Goal: Check status: Check status

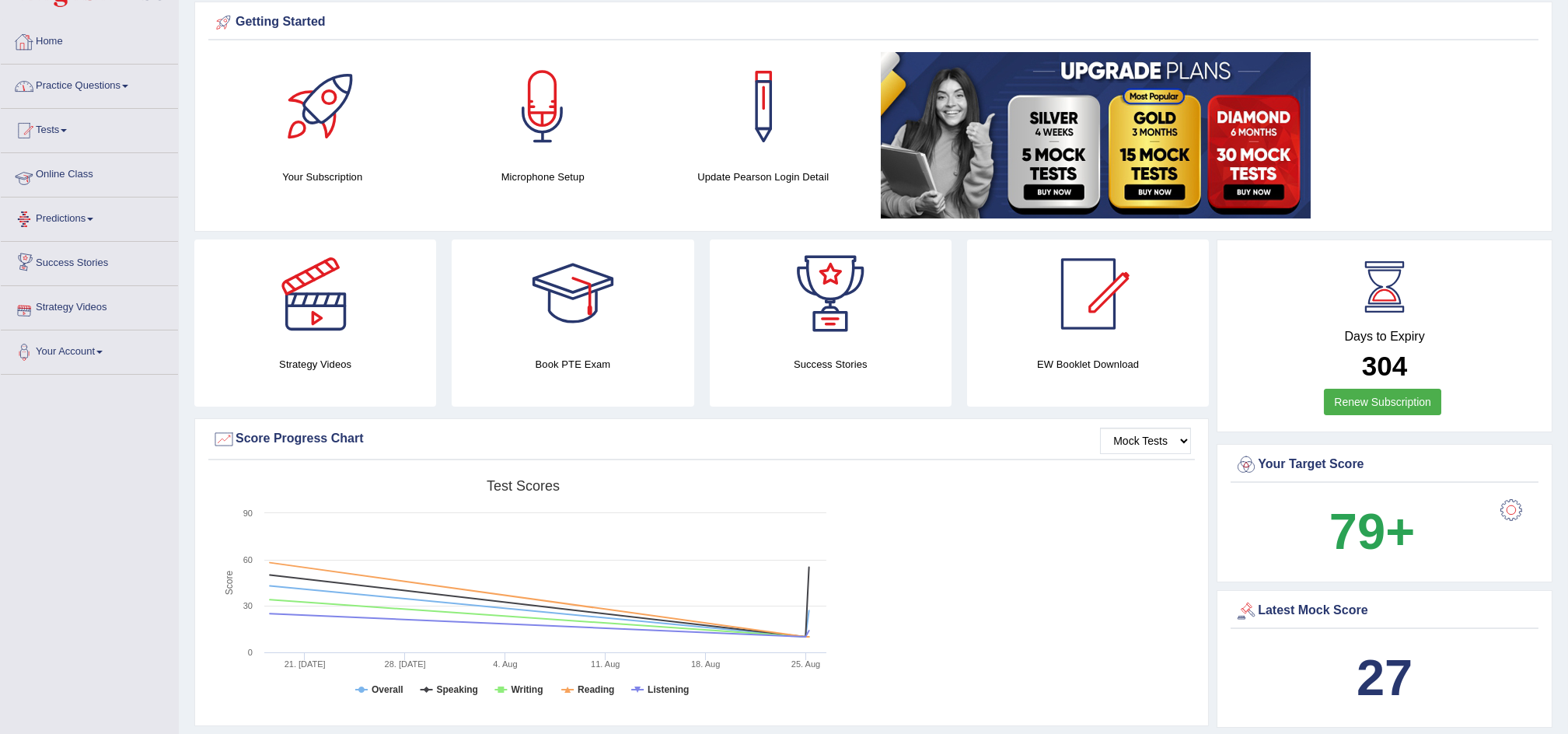
scroll to position [56, 0]
click at [64, 137] on link "Tests" at bounding box center [89, 129] width 177 height 39
click at [55, 231] on link "History" at bounding box center [101, 222] width 145 height 28
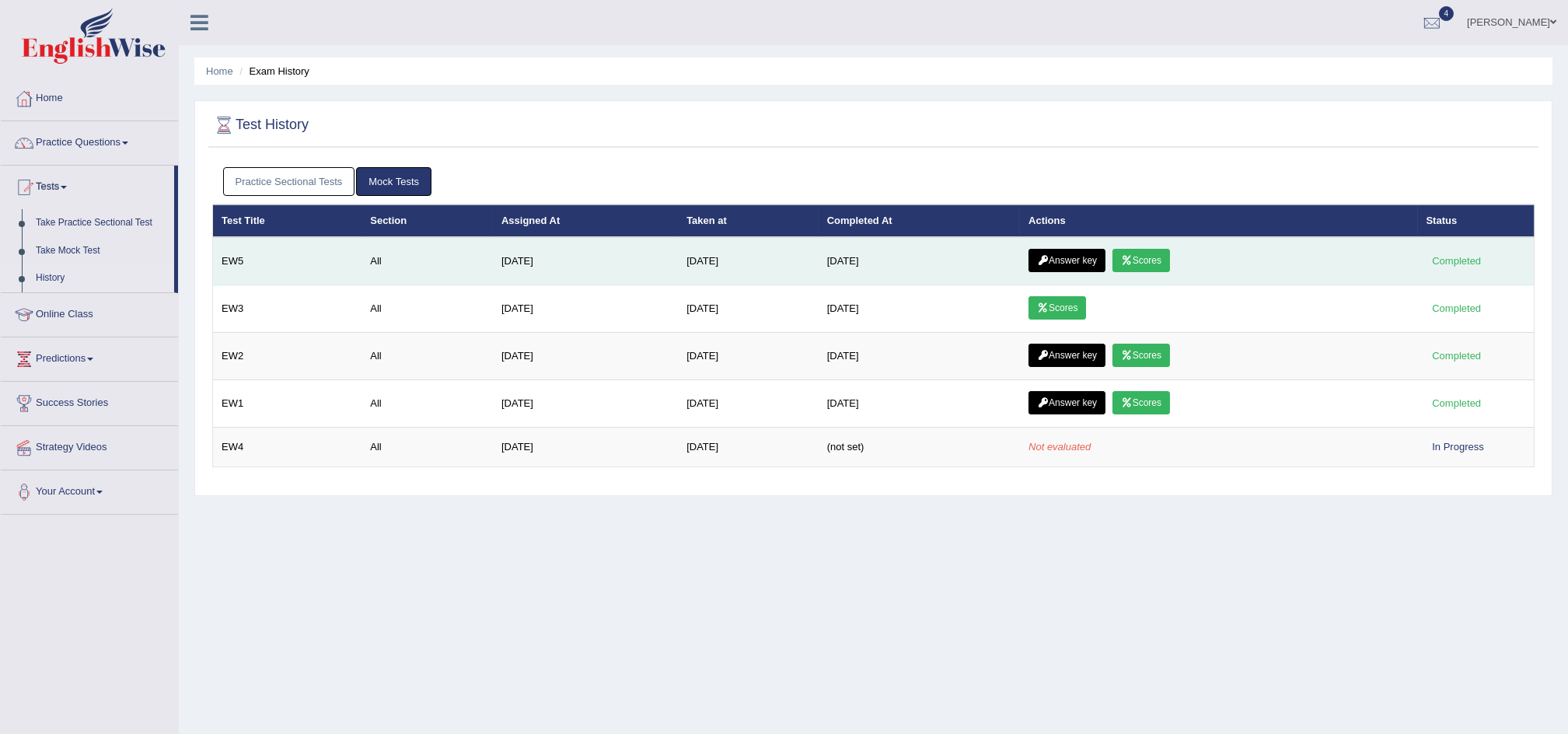
click at [1139, 259] on link "Scores" at bounding box center [1140, 260] width 58 height 23
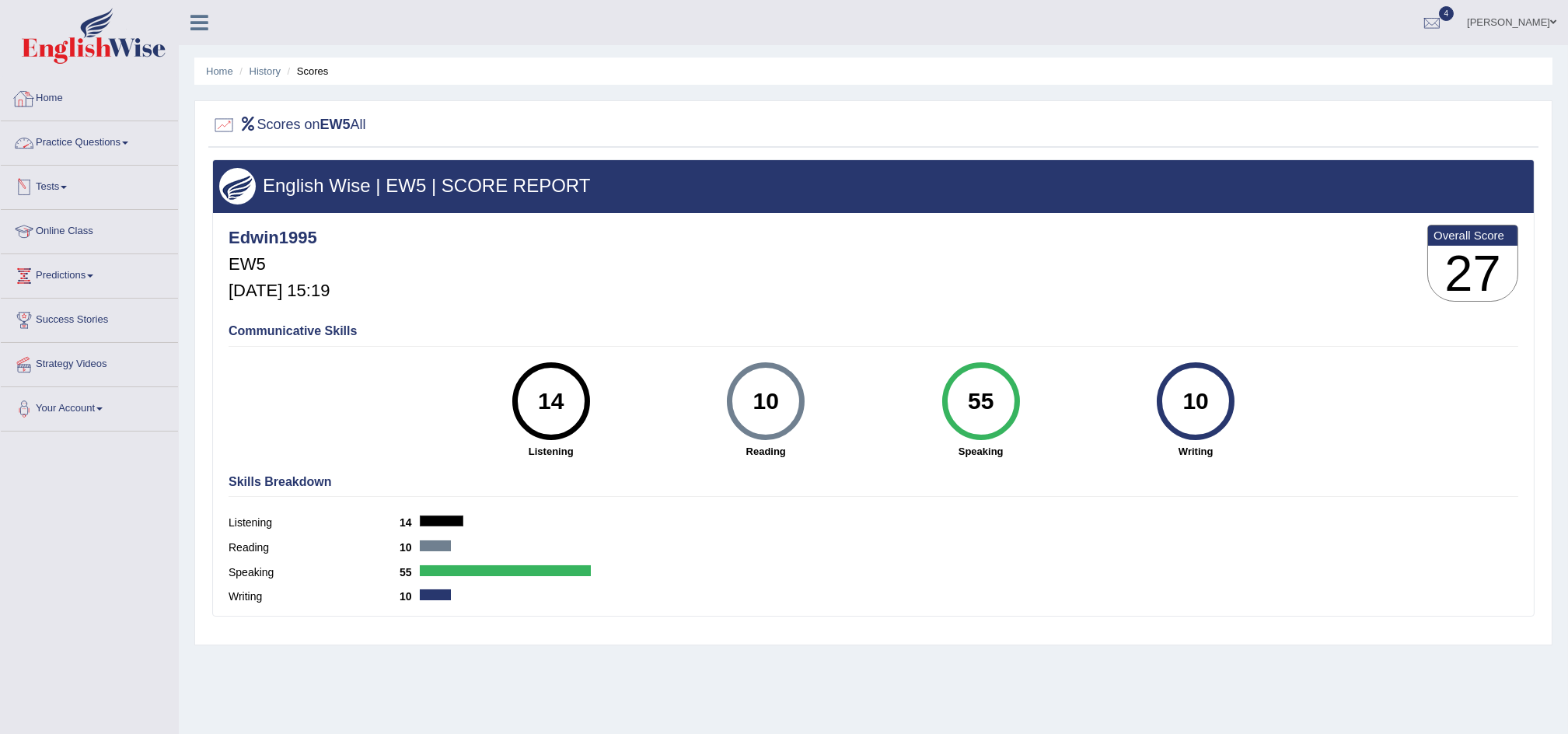
click at [59, 100] on link "Home" at bounding box center [89, 97] width 177 height 39
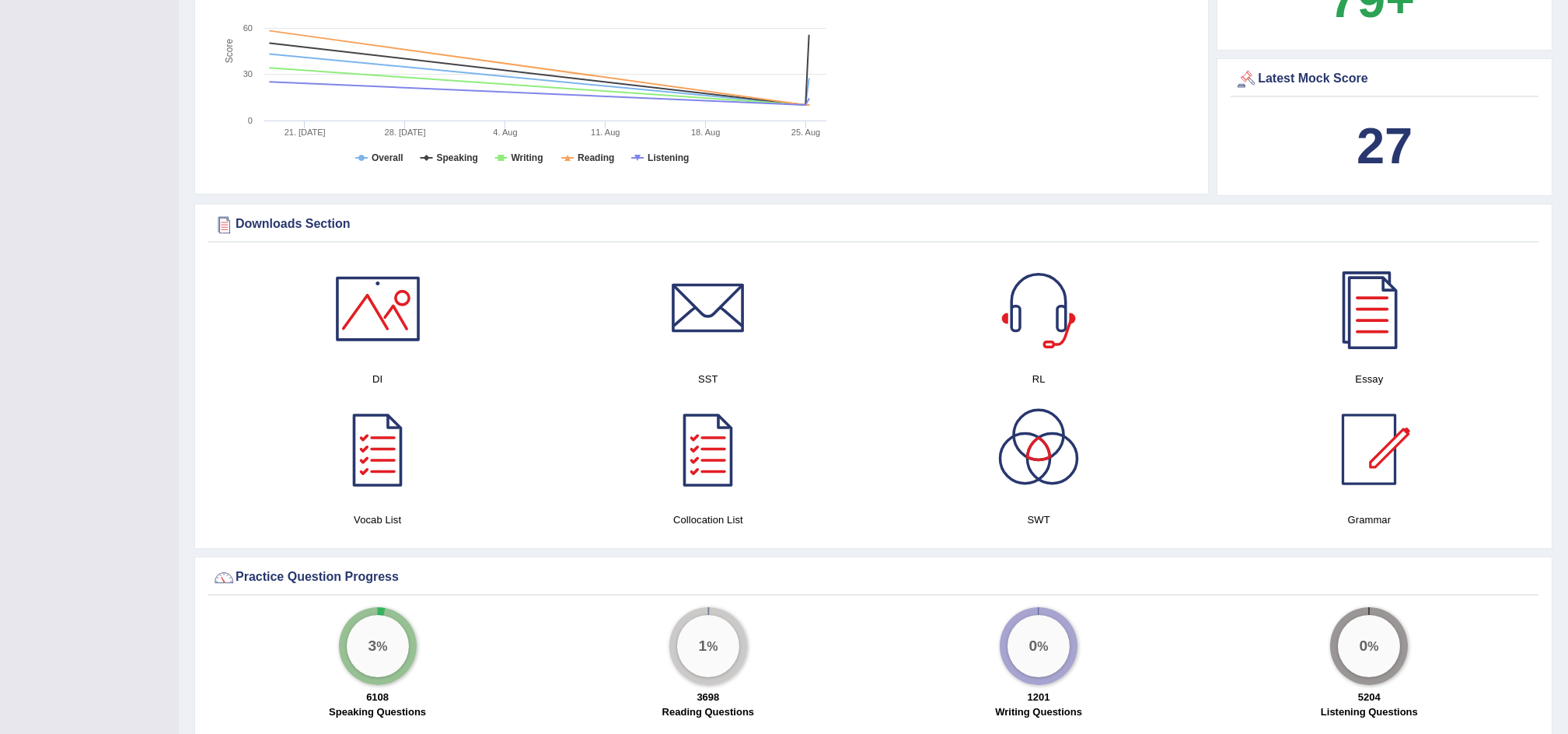
scroll to position [585, 0]
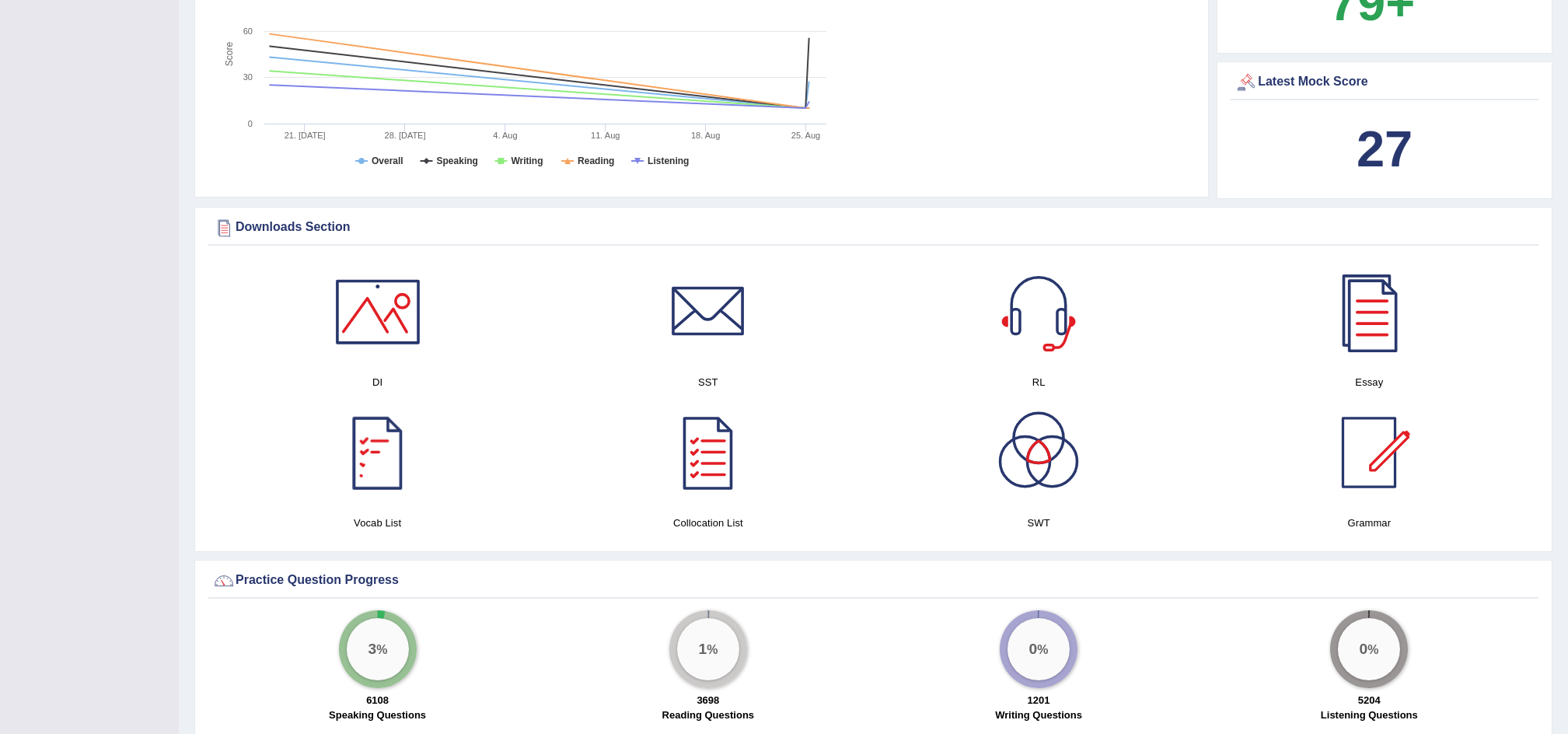
click at [380, 456] on div at bounding box center [377, 452] width 109 height 109
click at [713, 474] on div at bounding box center [707, 452] width 109 height 109
